Goal: Check status

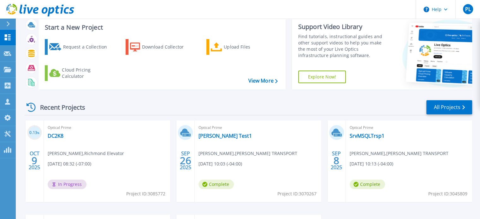
scroll to position [32, 0]
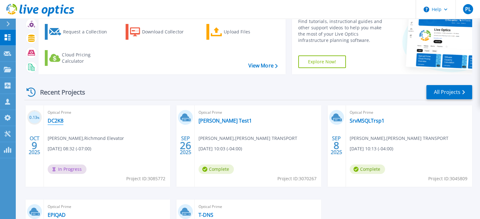
click at [55, 122] on link "DC2K8" at bounding box center [56, 121] width 16 height 6
